Goal: Transaction & Acquisition: Purchase product/service

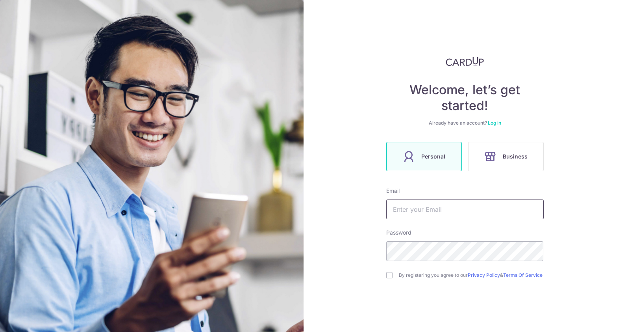
click at [417, 212] on input "text" at bounding box center [465, 209] width 158 height 20
type input "danielchang@advisorsclique.com.sg"
click at [388, 277] on input "checkbox" at bounding box center [389, 275] width 6 height 6
checkbox input "true"
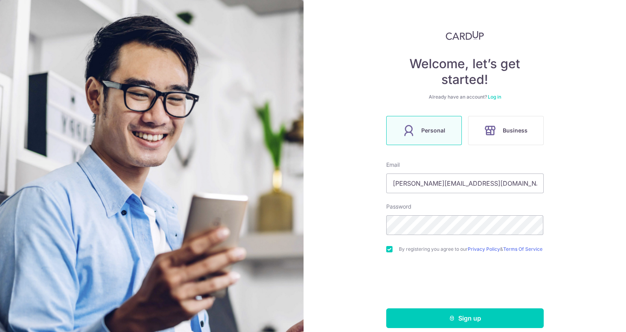
scroll to position [37, 0]
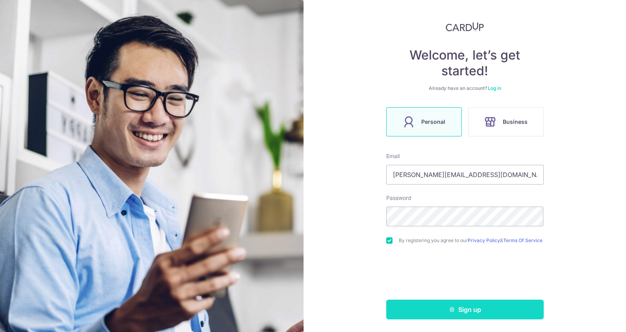
click at [463, 304] on button "Sign up" at bounding box center [465, 309] width 158 height 20
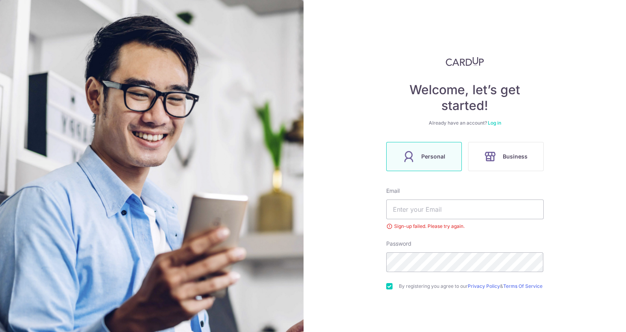
scroll to position [48, 0]
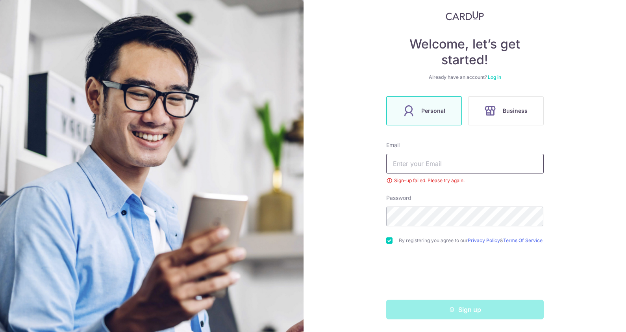
click at [419, 160] on input "text" at bounding box center [465, 164] width 158 height 20
type input "danielchang@advisorsclique.com.sg"
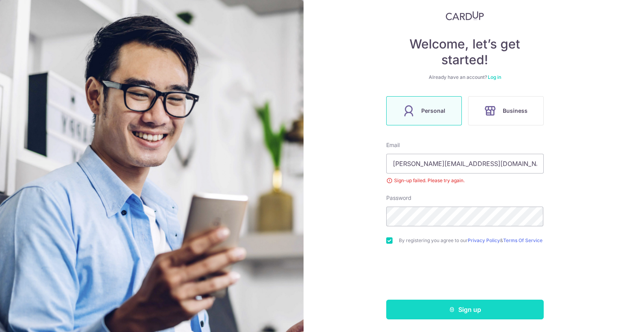
click at [449, 308] on icon "submit" at bounding box center [452, 309] width 6 height 6
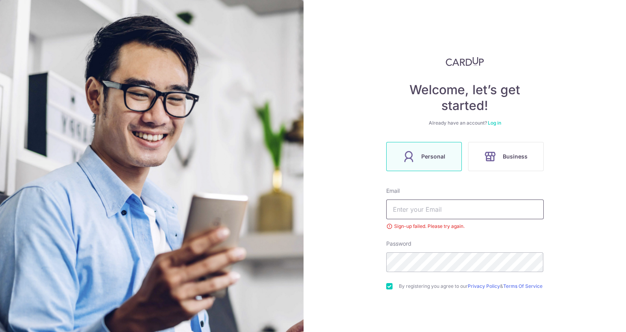
scroll to position [48, 0]
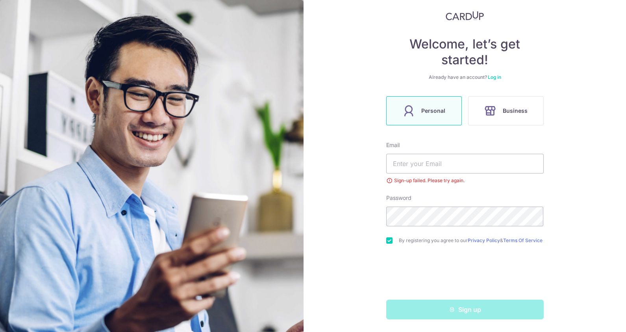
click at [490, 75] on link "Log in" at bounding box center [494, 77] width 13 height 6
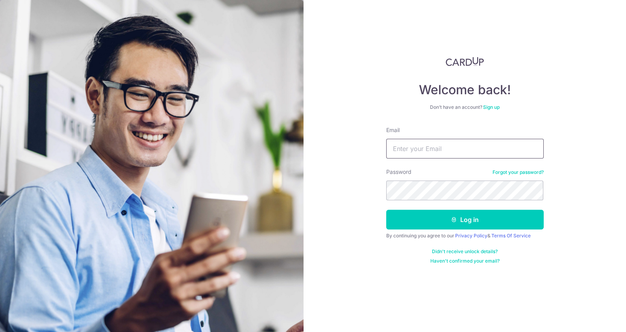
drag, startPoint x: 398, startPoint y: 156, endPoint x: 400, endPoint y: 142, distance: 14.7
click at [399, 146] on input "Email" at bounding box center [465, 149] width 158 height 20
type input "[PERSON_NAME][EMAIL_ADDRESS][DOMAIN_NAME]"
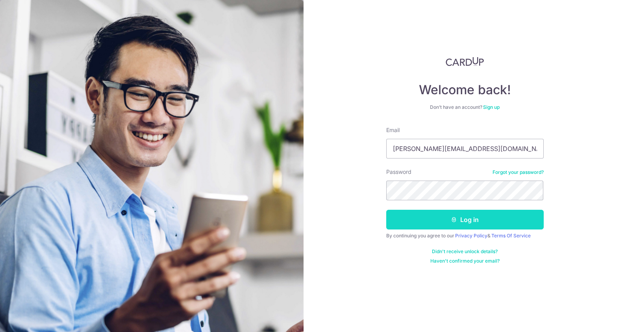
click at [439, 223] on button "Log in" at bounding box center [465, 220] width 158 height 20
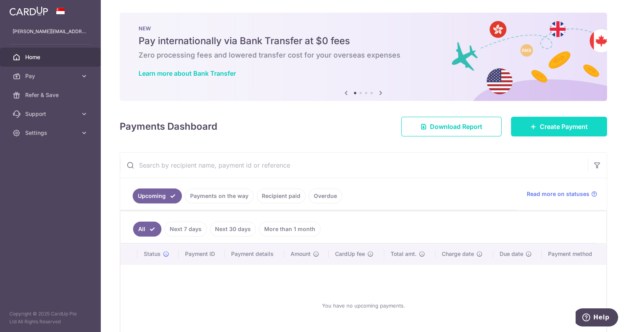
click at [567, 125] on span "Create Payment" at bounding box center [564, 126] width 48 height 9
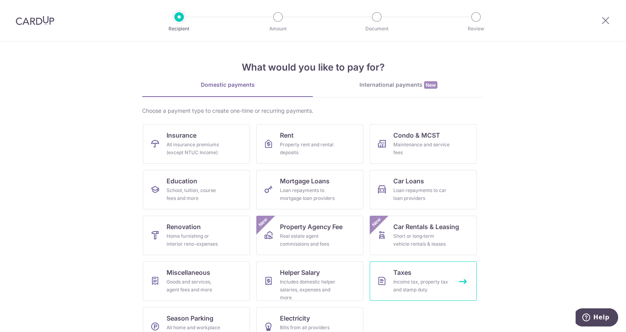
click at [420, 283] on div "Income tax, property tax and stamp duty" at bounding box center [421, 286] width 57 height 16
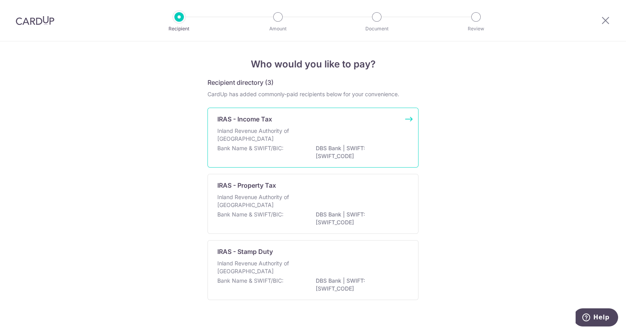
click at [247, 134] on p "Inland Revenue Authority of [GEOGRAPHIC_DATA]" at bounding box center [258, 135] width 83 height 16
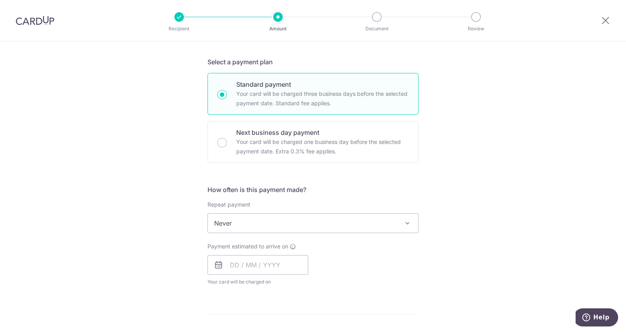
scroll to position [181, 0]
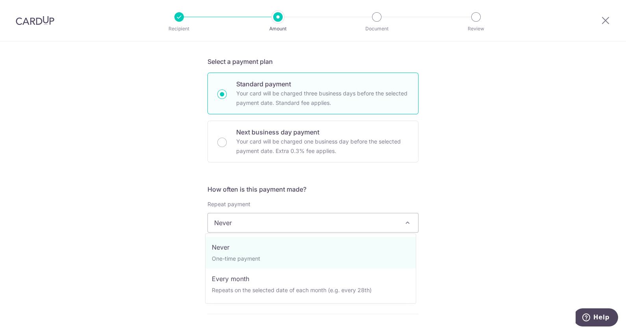
click at [340, 225] on span "Never" at bounding box center [313, 222] width 210 height 19
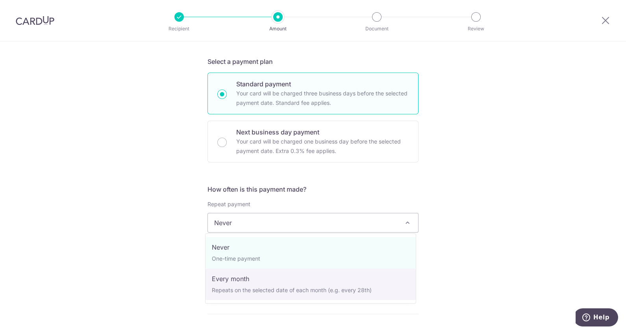
select select "3"
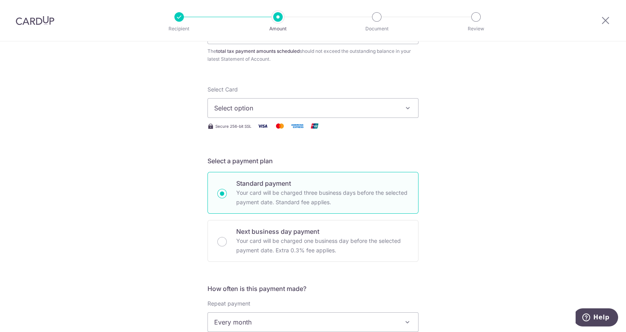
scroll to position [0, 0]
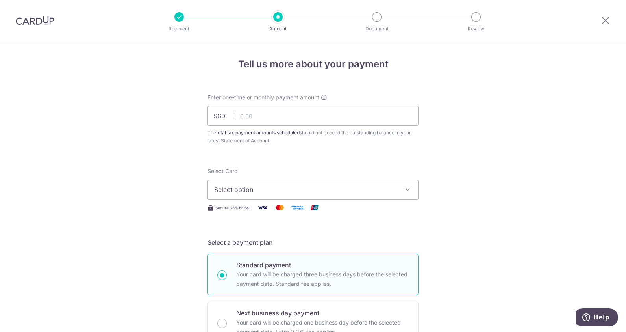
click at [333, 190] on span "Select option" at bounding box center [306, 189] width 184 height 9
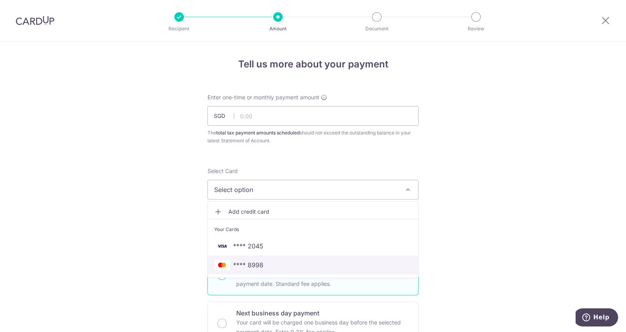
click at [286, 271] on link "**** 8998" at bounding box center [313, 264] width 210 height 19
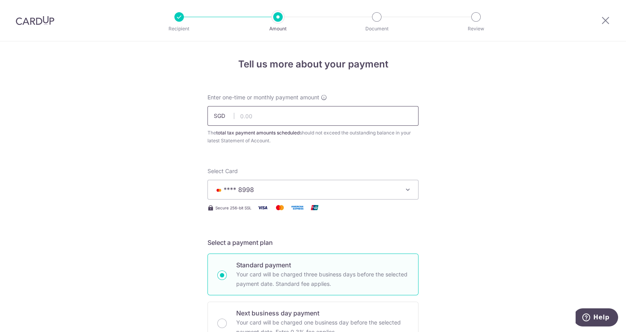
click at [284, 122] on input "text" at bounding box center [313, 116] width 211 height 20
type input "15,000.00"
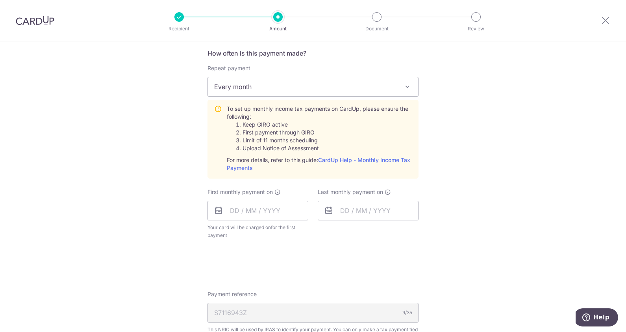
scroll to position [364, 0]
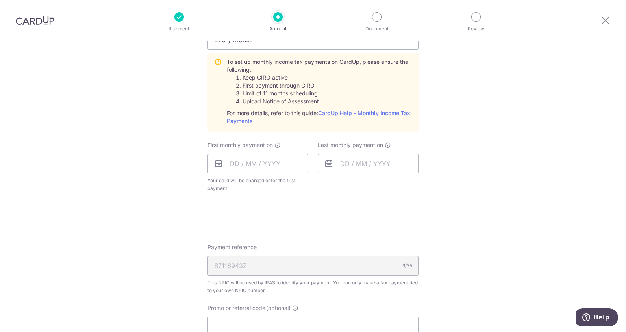
click at [218, 163] on icon at bounding box center [218, 163] width 9 height 9
click at [233, 161] on input "text" at bounding box center [258, 164] width 101 height 20
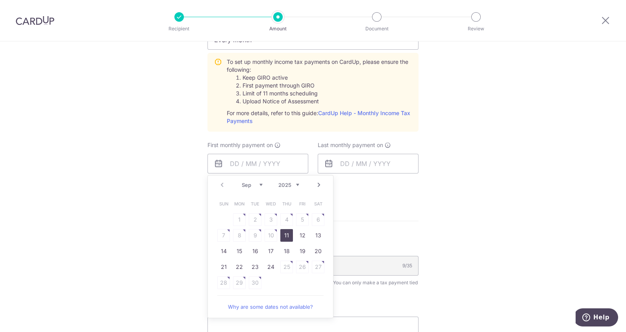
click at [282, 234] on link "11" at bounding box center [286, 235] width 13 height 13
type input "[DATE]"
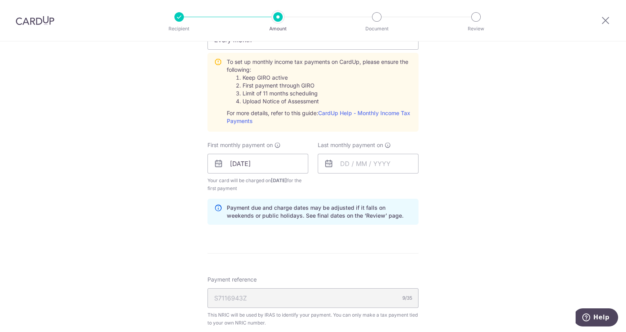
click at [326, 161] on icon at bounding box center [328, 163] width 9 height 9
click at [346, 164] on input "text" at bounding box center [368, 164] width 101 height 20
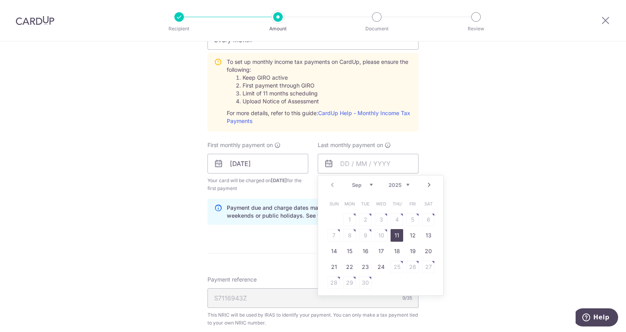
click at [363, 184] on select "Sep Oct Nov Dec" at bounding box center [362, 185] width 21 height 6
click at [396, 239] on link "11" at bounding box center [397, 235] width 13 height 13
type input "11/12/2025"
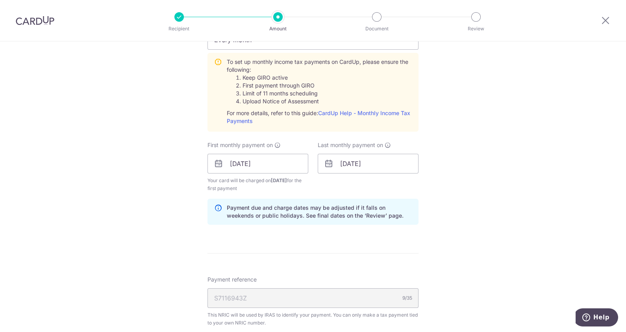
click at [442, 236] on div "Tell us more about your payment Enter one-time or monthly payment amount SGD 15…" at bounding box center [313, 105] width 626 height 854
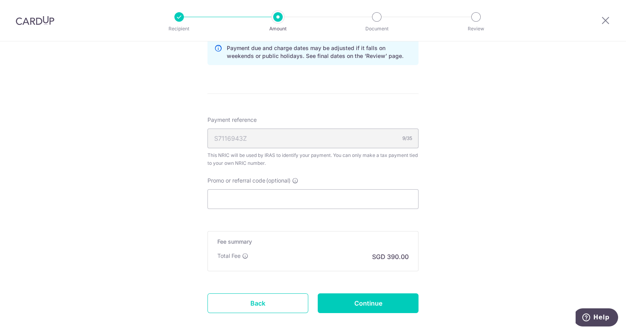
scroll to position [526, 0]
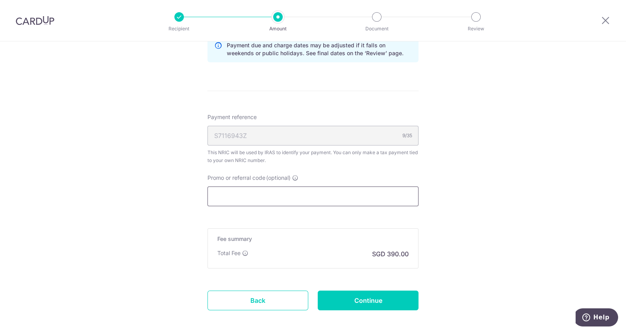
click at [354, 199] on input "Promo or referral code (optional)" at bounding box center [313, 196] width 211 height 20
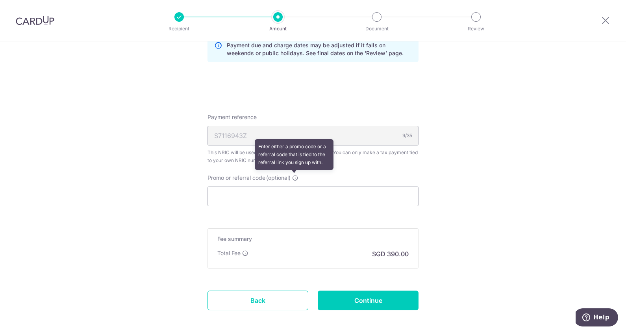
click at [294, 177] on icon at bounding box center [295, 177] width 6 height 6
click at [294, 186] on input "Promo or referral code (optional) Enter either a promo code or a referral code …" at bounding box center [313, 196] width 211 height 20
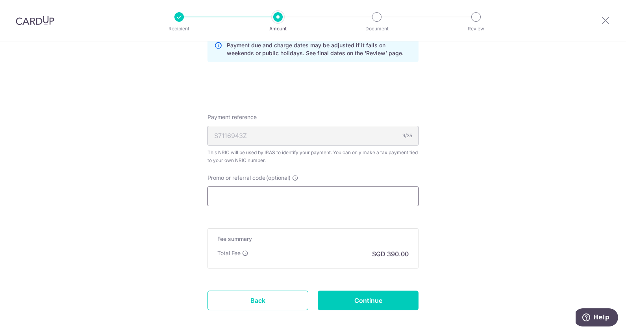
click at [288, 193] on input "Promo or referral code (optional)" at bounding box center [313, 196] width 211 height 20
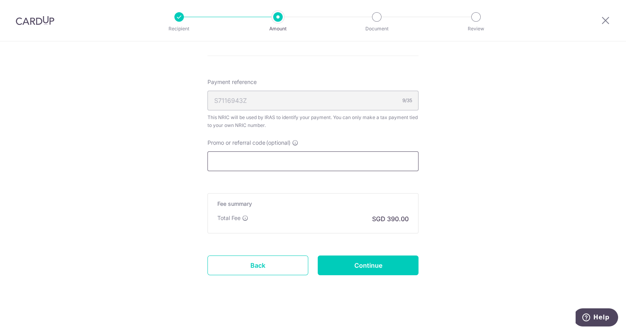
scroll to position [562, 0]
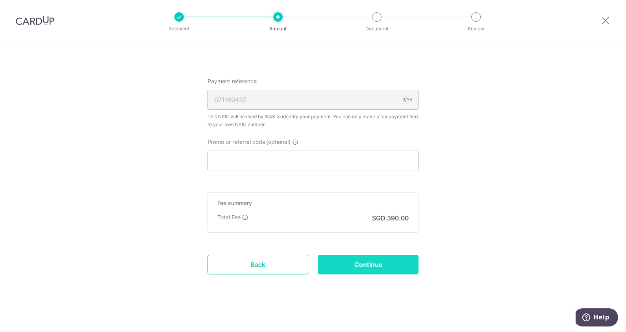
click at [369, 261] on input "Continue" at bounding box center [368, 264] width 101 height 20
type input "Create Schedule"
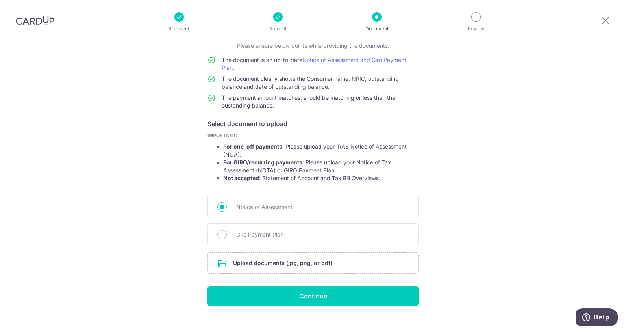
scroll to position [69, 0]
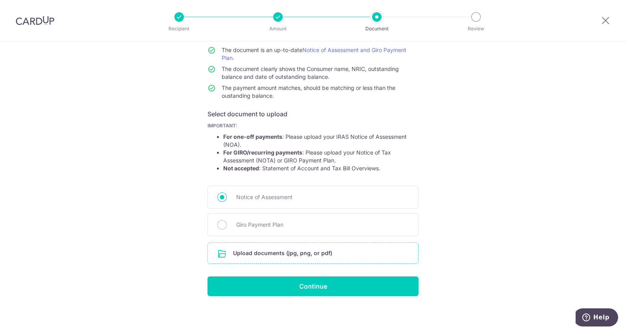
click at [348, 254] on input "file" at bounding box center [313, 253] width 210 height 20
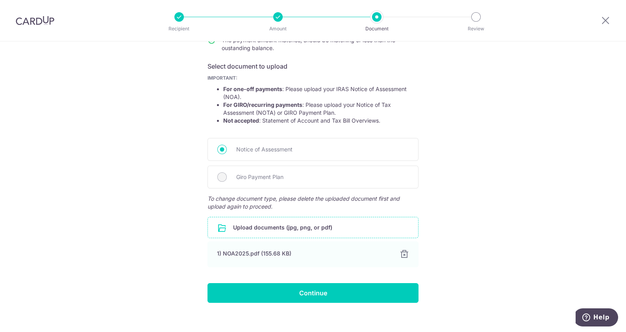
scroll to position [124, 0]
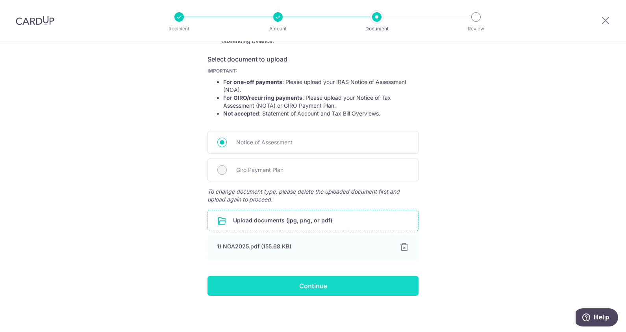
click at [303, 282] on input "Continue" at bounding box center [313, 286] width 211 height 20
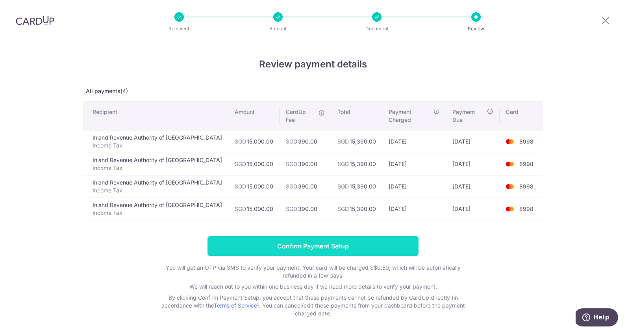
click at [313, 236] on input "Confirm Payment Setup" at bounding box center [313, 246] width 211 height 20
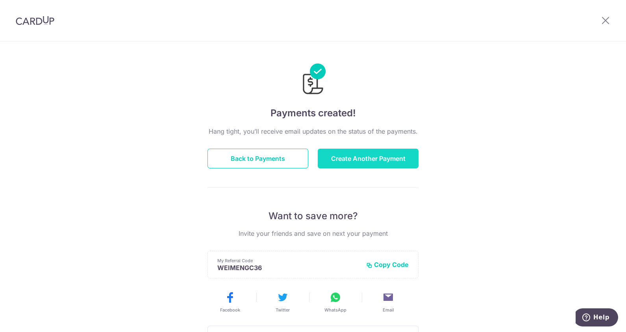
click at [371, 160] on button "Create Another Payment" at bounding box center [368, 158] width 101 height 20
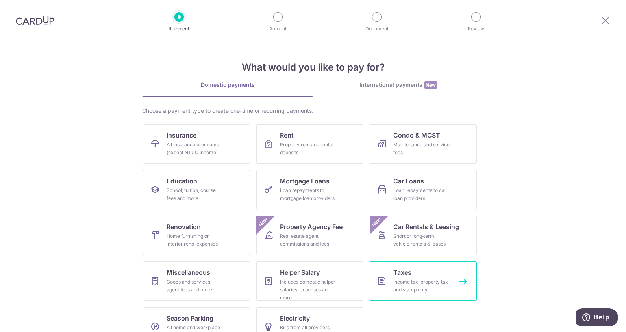
click at [398, 282] on div "Income tax, property tax and stamp duty" at bounding box center [421, 286] width 57 height 16
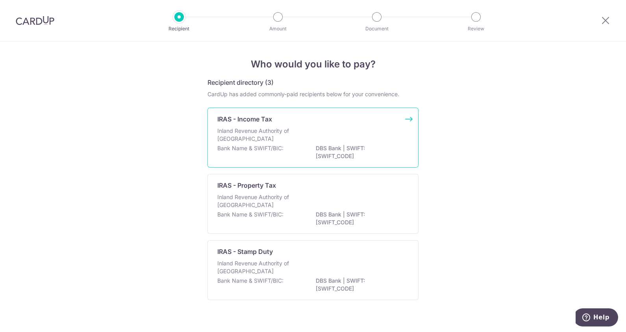
click at [276, 143] on div "Inland Revenue Authority of [GEOGRAPHIC_DATA]" at bounding box center [312, 135] width 191 height 17
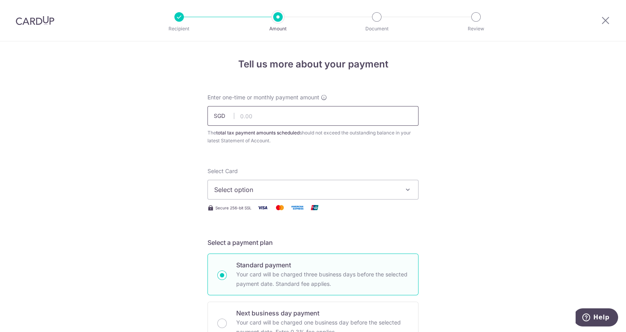
click at [272, 110] on input "text" at bounding box center [313, 116] width 211 height 20
type input "30,000.00"
type input "VTAX25ONE"
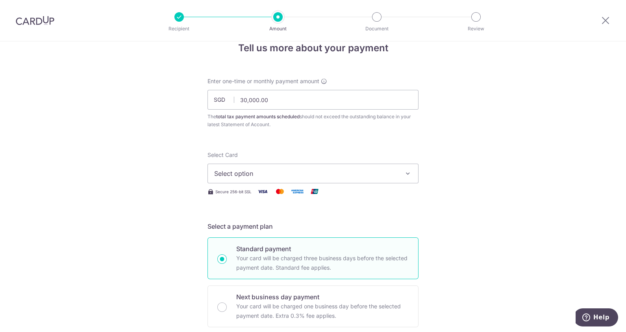
scroll to position [14, 0]
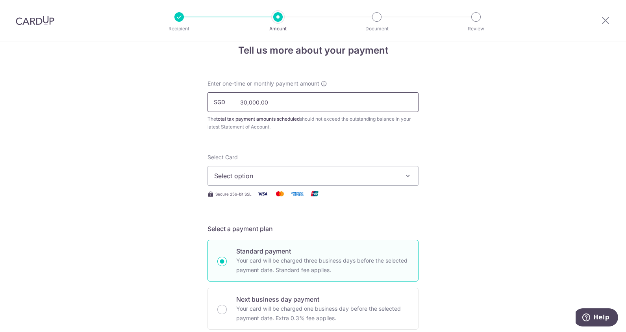
click at [242, 101] on input "30,000.00" at bounding box center [313, 102] width 211 height 20
click at [244, 103] on input "30,000.00" at bounding box center [313, 102] width 211 height 20
type input "12,000.00"
click at [254, 171] on span "Select option" at bounding box center [306, 175] width 184 height 9
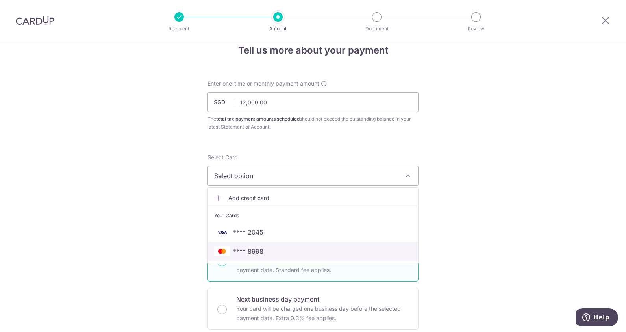
click at [259, 250] on span "**** 8998" at bounding box center [248, 250] width 30 height 9
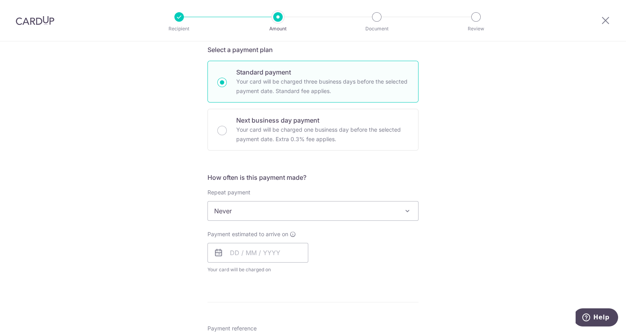
scroll to position [200, 0]
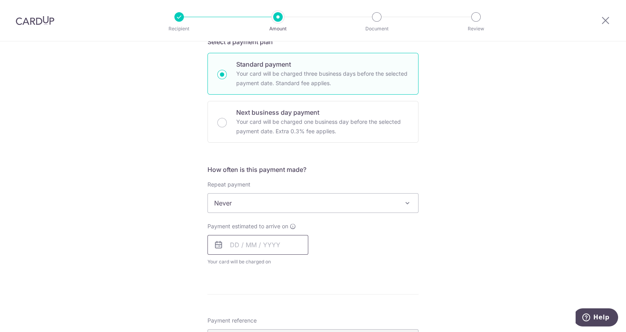
click at [276, 250] on input "text" at bounding box center [258, 245] width 101 height 20
click at [412, 297] on form "Enter one-time or monthly payment amount SGD 12,000.00 12000.00 The total tax p…" at bounding box center [313, 232] width 211 height 678
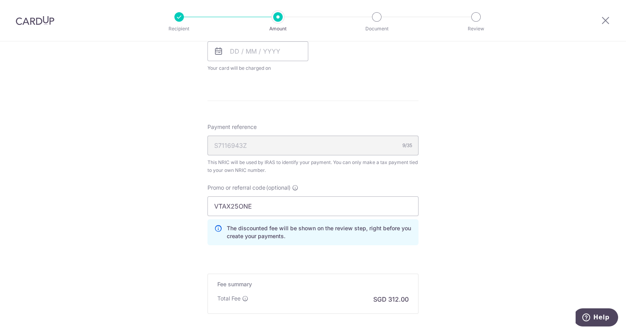
scroll to position [396, 0]
click at [248, 45] on input "text" at bounding box center [258, 49] width 101 height 20
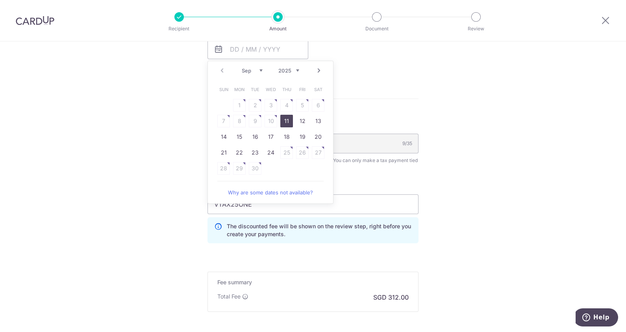
click at [280, 115] on link "11" at bounding box center [286, 121] width 13 height 13
click at [512, 178] on div "Tell us more about your payment Enter one-time or monthly payment amount SGD 12…" at bounding box center [313, 29] width 626 height 767
click at [297, 214] on input "VTAX25ONE" at bounding box center [313, 204] width 211 height 20
type input "[DATE]"
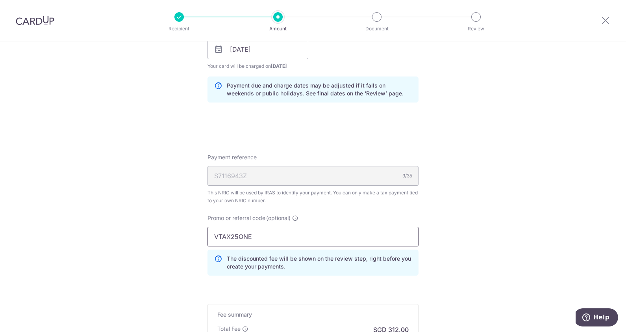
scroll to position [286, 0]
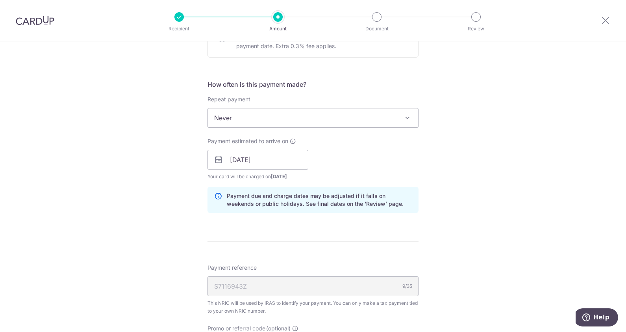
click at [529, 232] on div "Tell us more about your payment Enter one-time or monthly payment amount SGD 12…" at bounding box center [313, 155] width 626 height 799
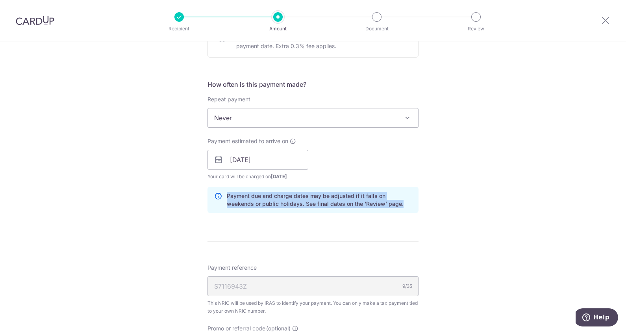
drag, startPoint x: 619, startPoint y: 194, endPoint x: 620, endPoint y: 226, distance: 31.9
click at [620, 226] on div "Tell us more about your payment Enter one-time or monthly payment amount SGD 12…" at bounding box center [313, 155] width 626 height 799
drag, startPoint x: 620, startPoint y: 226, endPoint x: 546, endPoint y: 175, distance: 89.9
click at [546, 175] on div "Tell us more about your payment Enter one-time or monthly payment amount SGD 12…" at bounding box center [313, 155] width 626 height 799
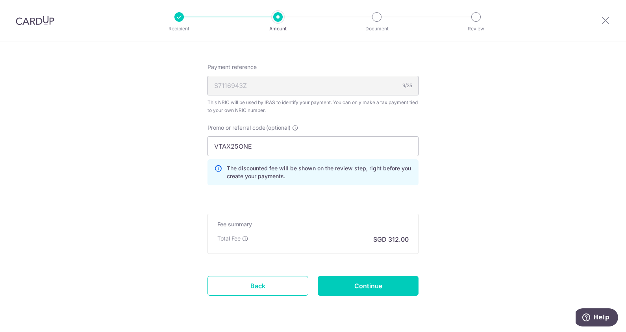
scroll to position [487, 0]
click at [368, 280] on input "Continue" at bounding box center [368, 285] width 101 height 20
type input "Create Schedule"
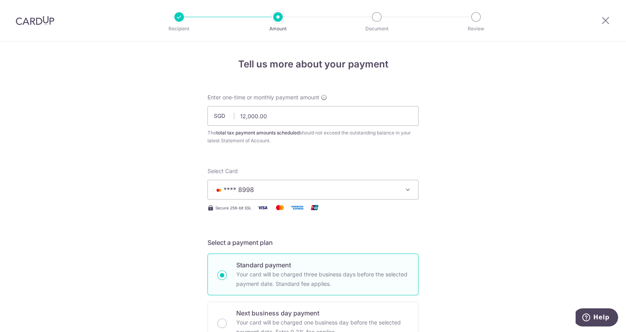
click at [597, 30] on div at bounding box center [605, 20] width 41 height 41
